Goal: Find specific page/section: Find specific page/section

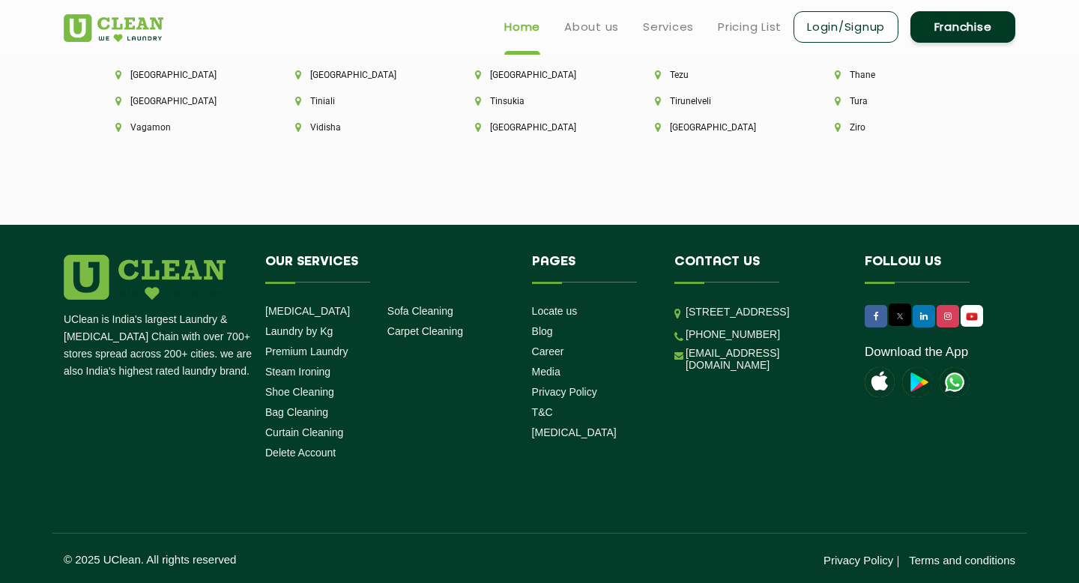
scroll to position [3645, 0]
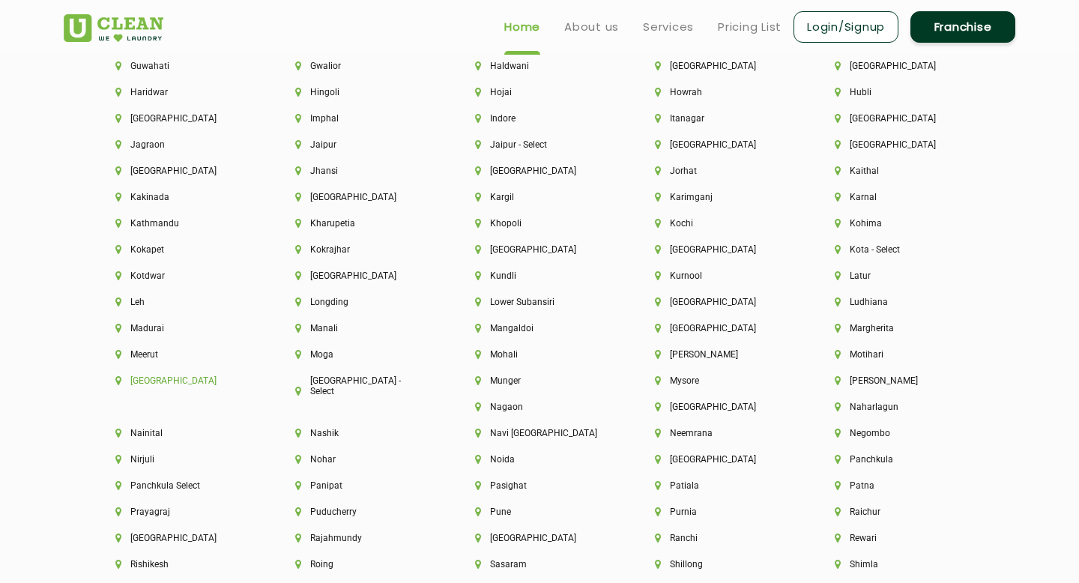
click at [145, 383] on li "[GEOGRAPHIC_DATA]" at bounding box center [179, 380] width 129 height 10
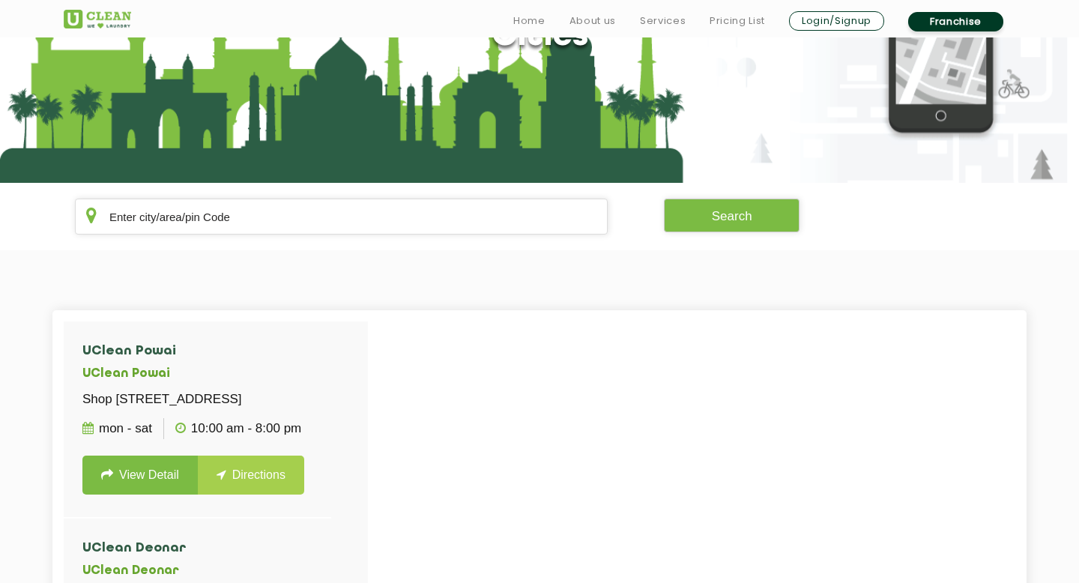
scroll to position [180, 0]
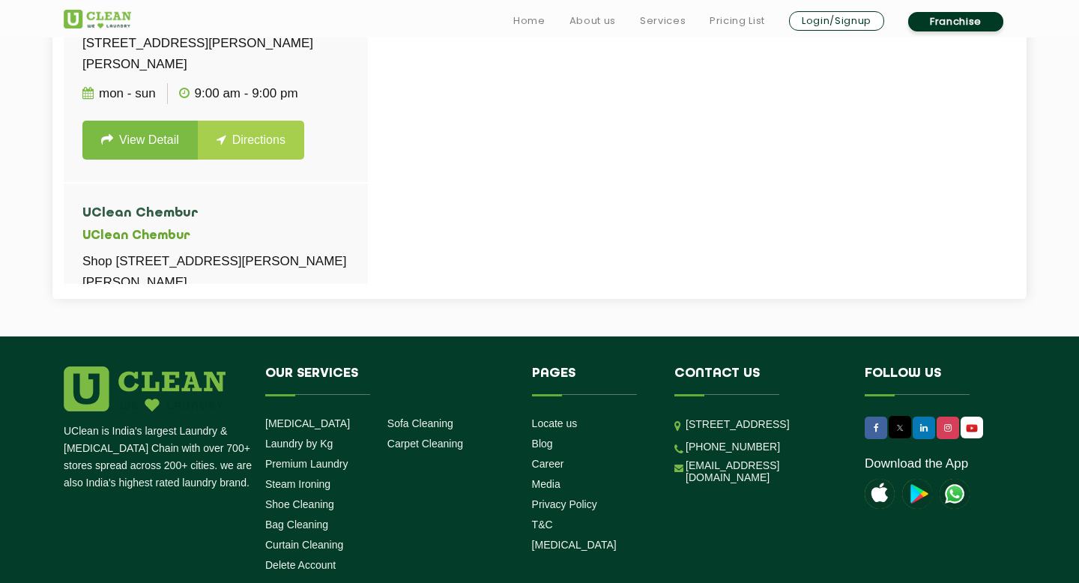
scroll to position [809, 0]
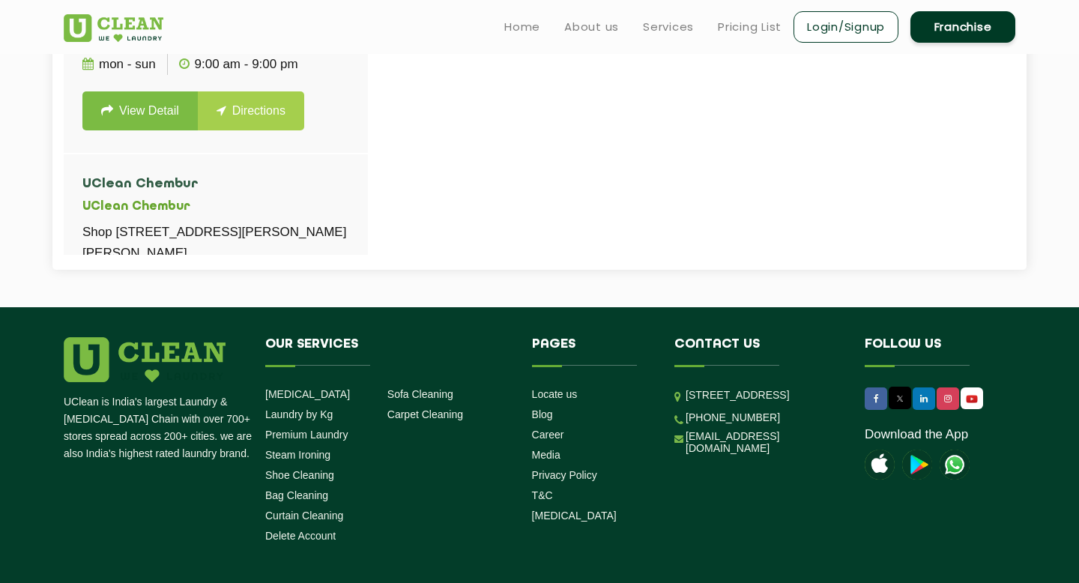
click at [348, 88] on li "UClean LBS Marg [STREET_ADDRESS][PERSON_NAME], Behind [PERSON_NAME] Bank, [GEOG…" at bounding box center [216, 45] width 304 height 218
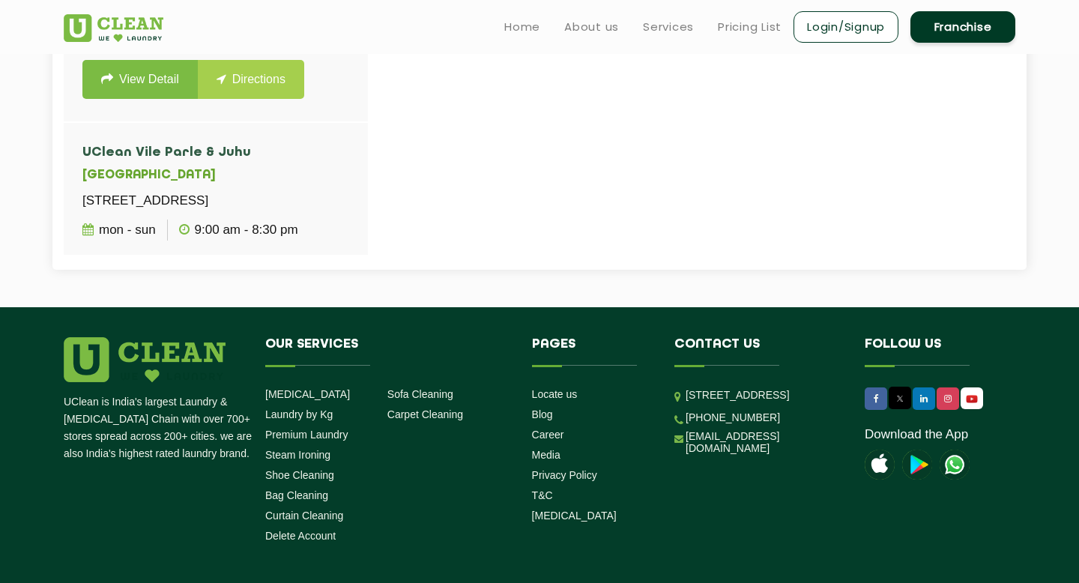
scroll to position [869, 0]
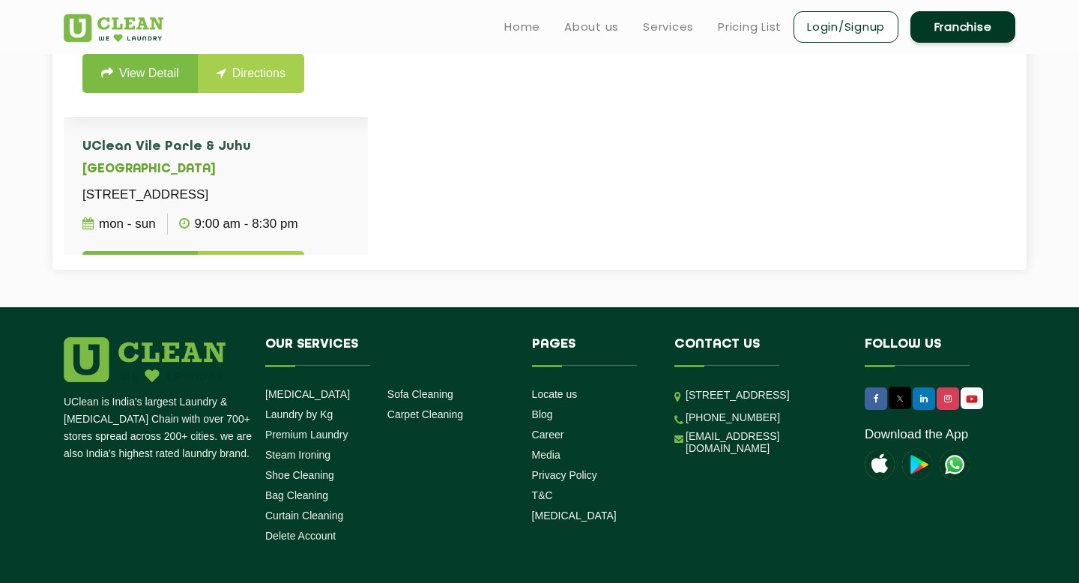
click at [330, 46] on ul "Tue - Sun 9:00 AM - 8:00 PM" at bounding box center [215, 26] width 267 height 37
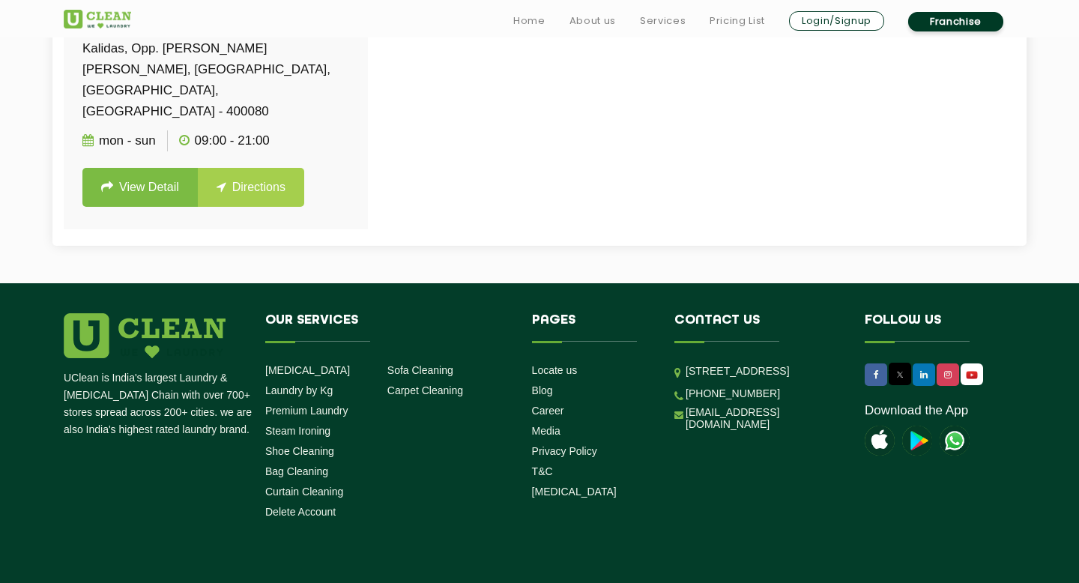
scroll to position [892, 0]
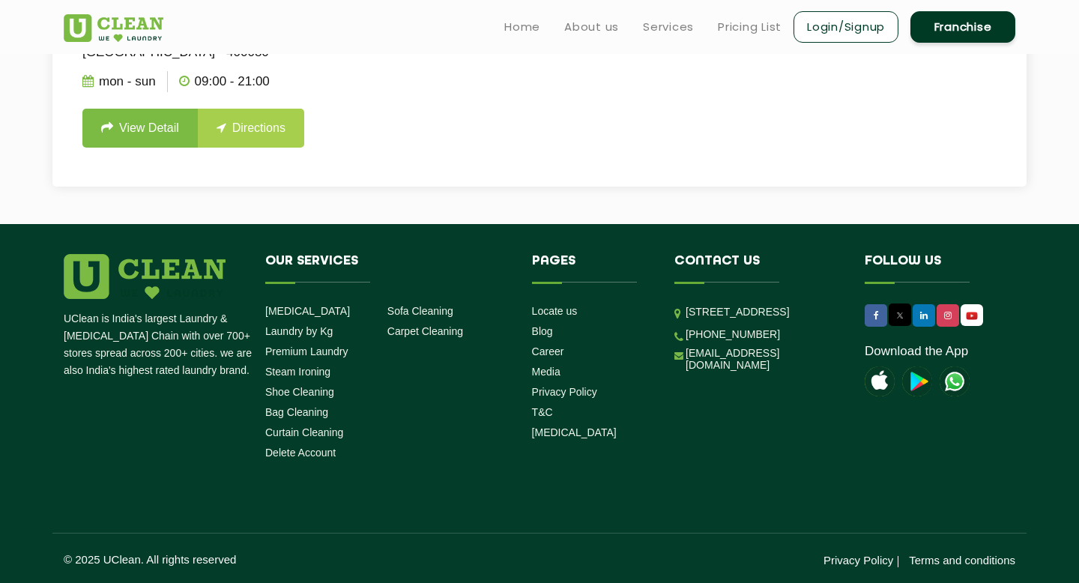
click at [232, 124] on link "Directions" at bounding box center [251, 128] width 106 height 39
